Goal: Find specific page/section: Find specific page/section

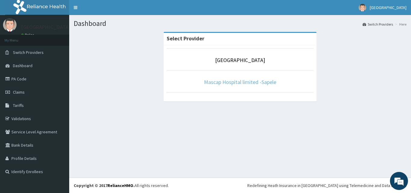
click at [237, 82] on link "Mascap Hospital limited -Sapele" at bounding box center [240, 81] width 72 height 7
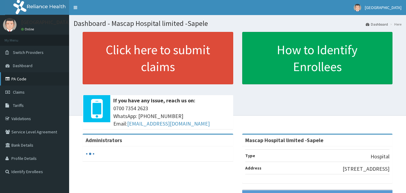
click at [11, 79] on icon at bounding box center [8, 79] width 6 height 4
